Goal: Transaction & Acquisition: Purchase product/service

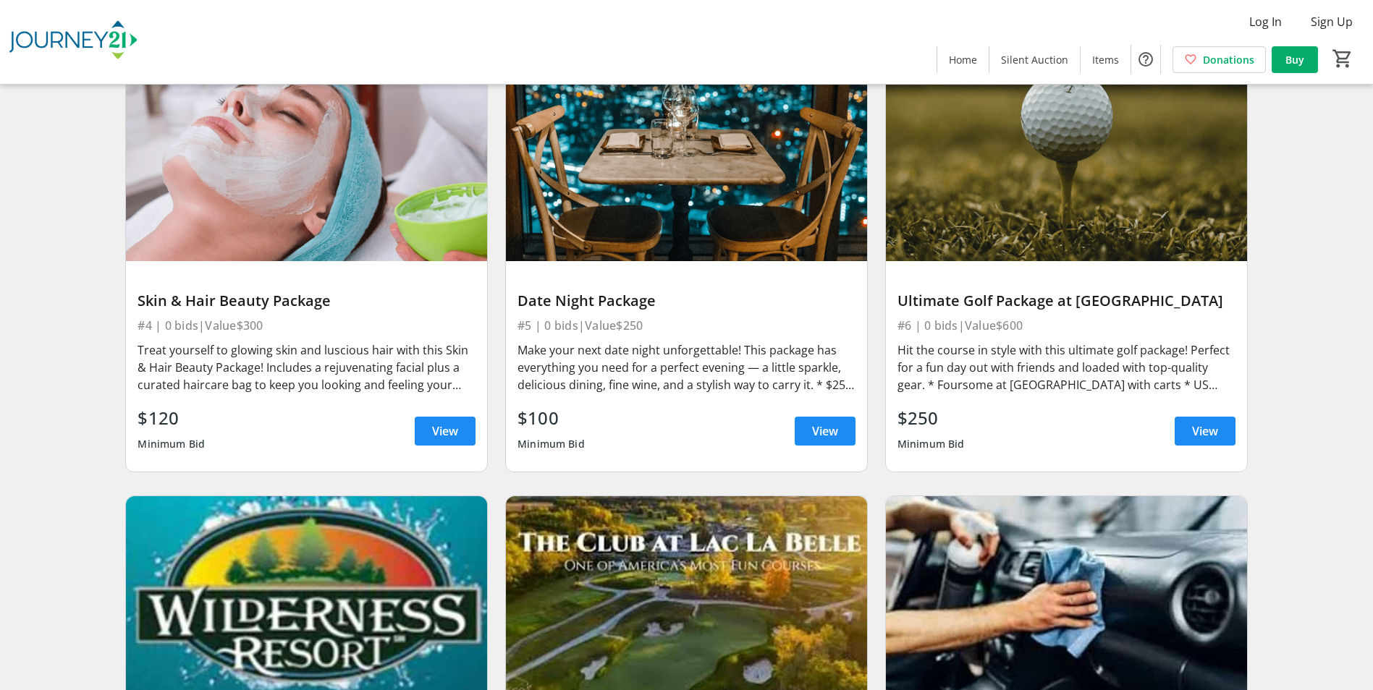
scroll to position [608, 0]
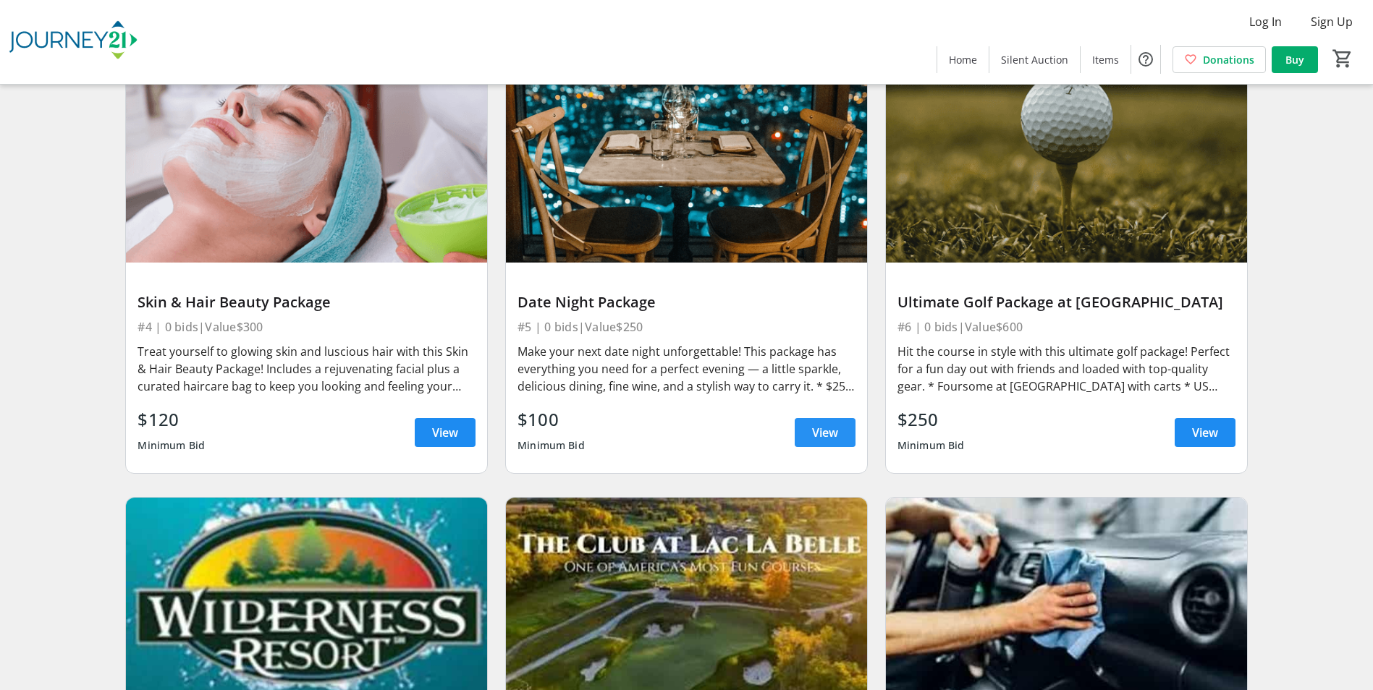
click at [828, 436] on span "View" at bounding box center [825, 432] width 26 height 17
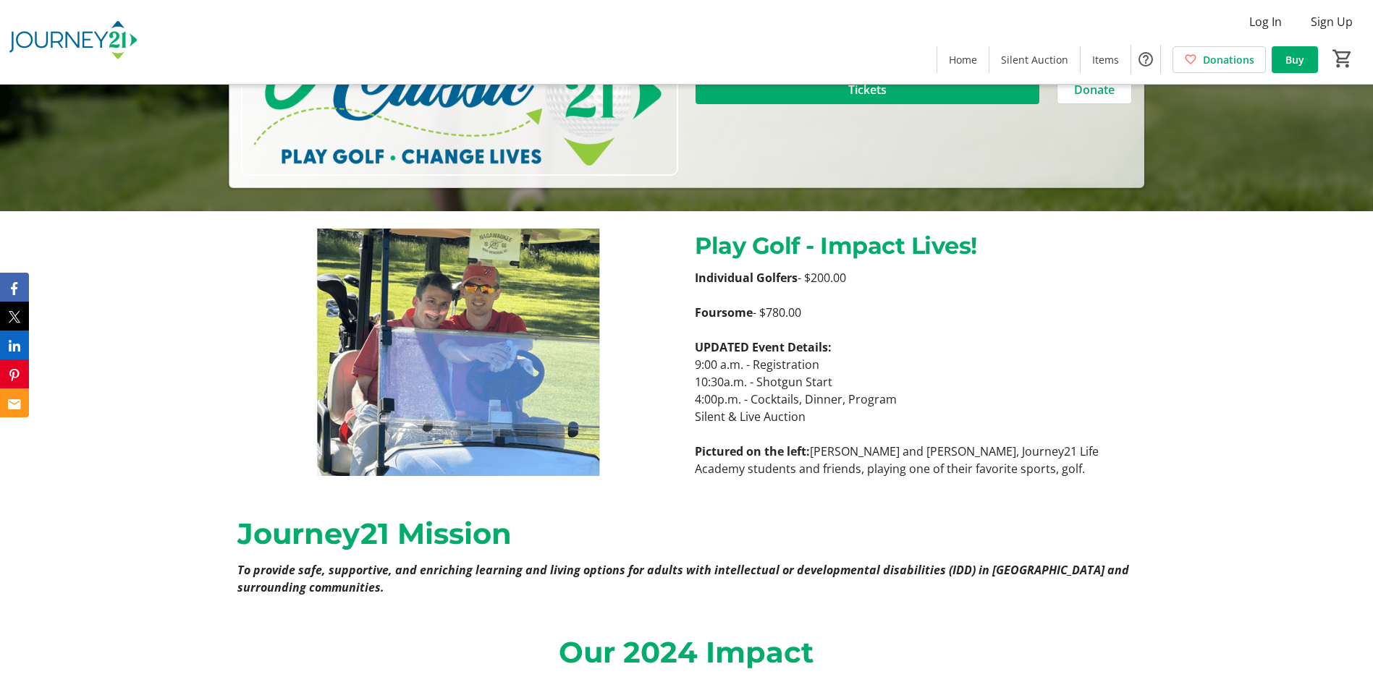
scroll to position [507, 0]
